Goal: Task Accomplishment & Management: Use online tool/utility

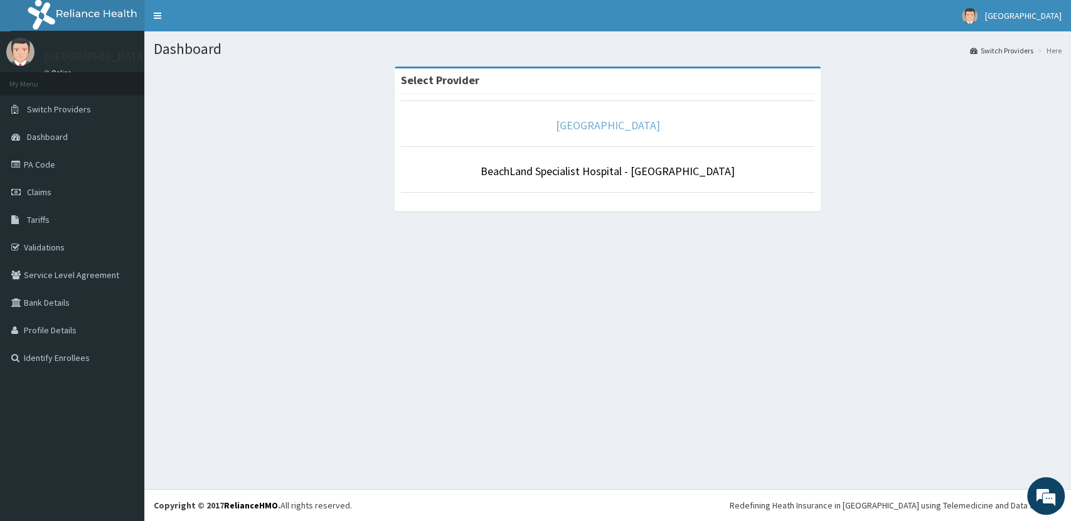
click at [581, 124] on link "[GEOGRAPHIC_DATA]" at bounding box center [608, 125] width 104 height 14
click at [575, 125] on link "[GEOGRAPHIC_DATA]" at bounding box center [608, 125] width 104 height 14
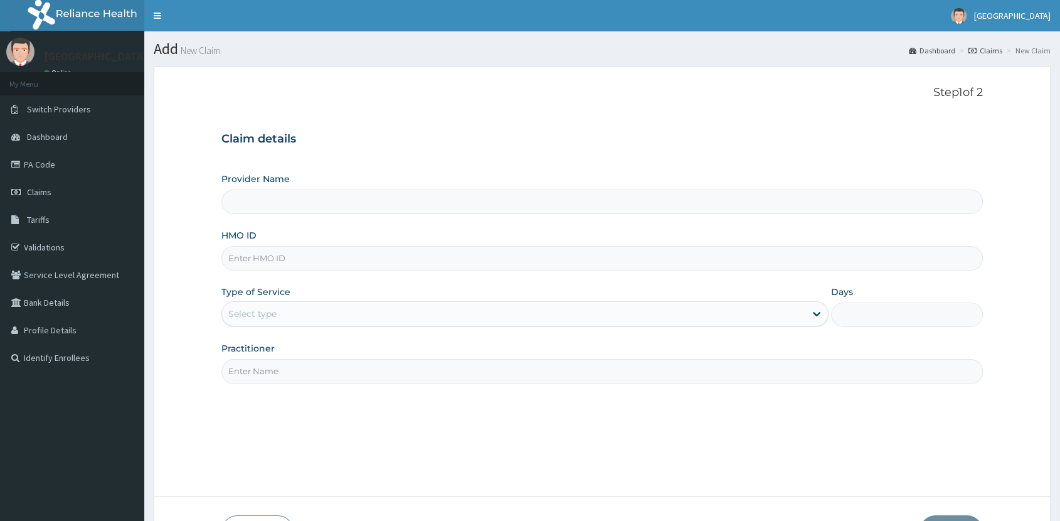
click at [49, 162] on link "PA Code" at bounding box center [72, 165] width 144 height 28
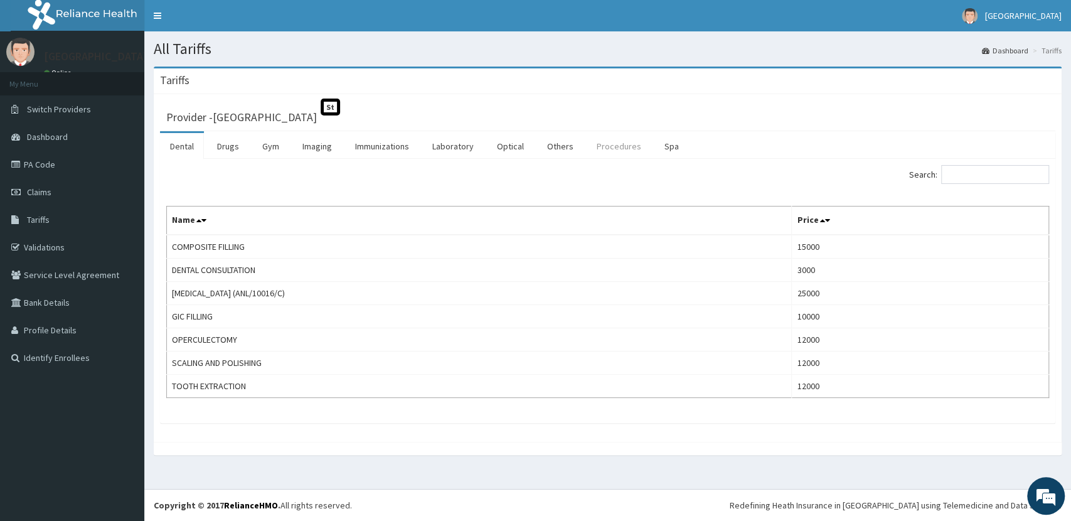
click at [607, 145] on link "Procedures" at bounding box center [618, 146] width 65 height 26
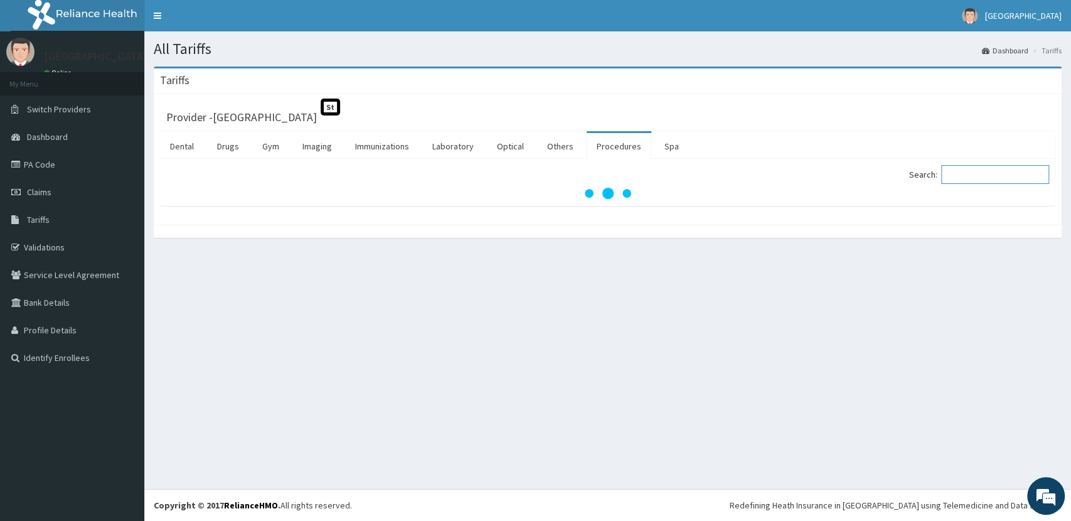
click at [999, 177] on input "Search:" at bounding box center [995, 174] width 108 height 19
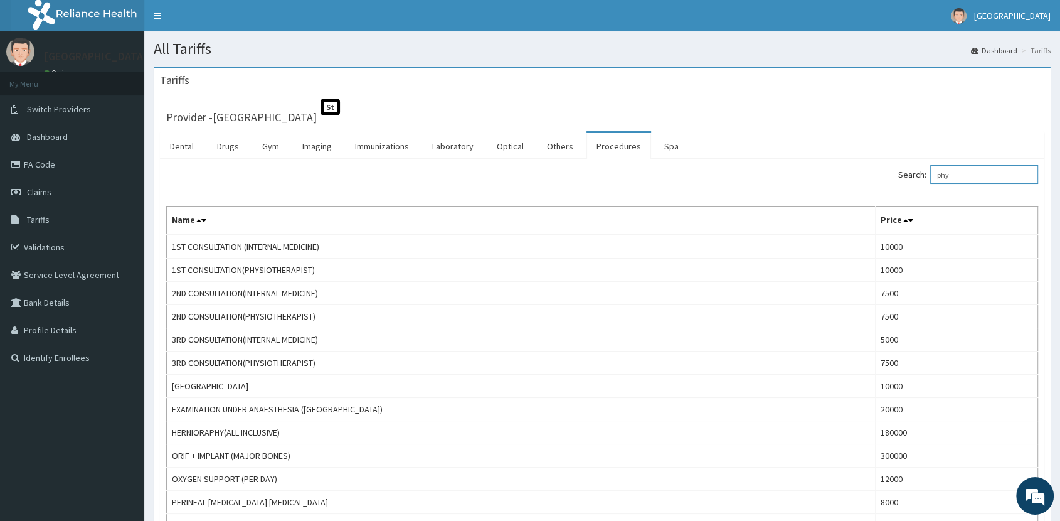
type input "phy"
click at [67, 187] on link "Claims" at bounding box center [72, 192] width 144 height 28
click at [67, 159] on link "PA Code" at bounding box center [72, 165] width 144 height 28
